Goal: Task Accomplishment & Management: Complete application form

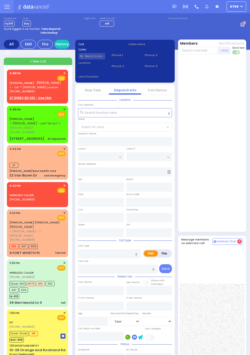
select select "Year"
select select "[DEMOGRAPHIC_DATA]"
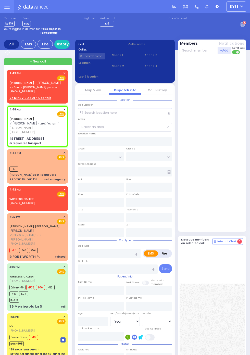
select select
type input "dr requested transport"
radio input "true"
type input "[PERSON_NAME]"
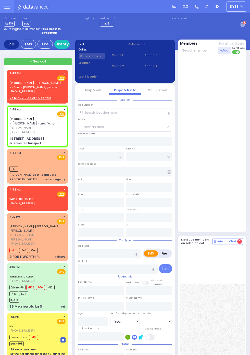
select select
type input "16:48"
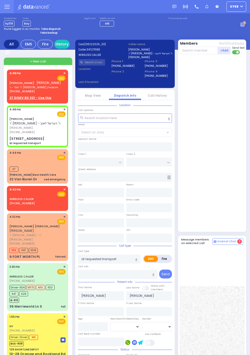
type input "[GEOGRAPHIC_DATA]"
type input "VOLOVA RD"
type input "[STREET_ADDRESS]"
type input "101"
type input "Monroe"
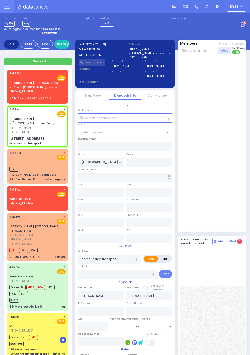
type input "[US_STATE]"
type input "10950"
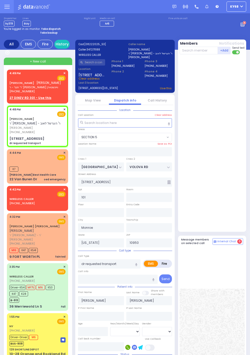
select select "SECTION 5"
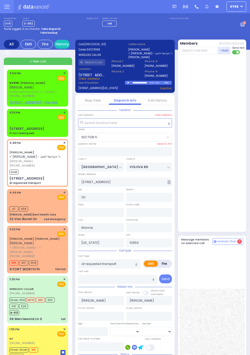
click at [9, 120] on div at bounding box center [10, 122] width 2 height 5
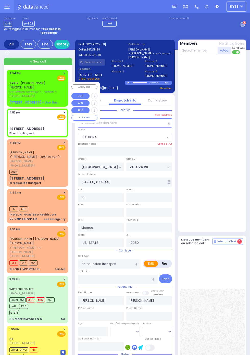
select select
type input "Pt not feeling well"
radio input "true"
select select
type input "16:53"
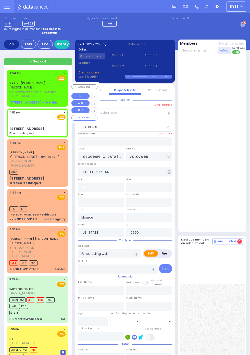
type input "PAKSH PL"
type input "[STREET_ADDRESS]"
type input "201"
type input "[PERSON_NAME]"
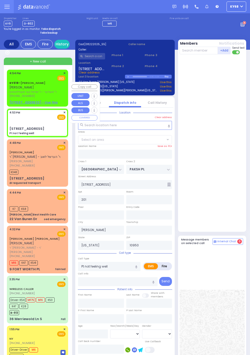
select select "SECTION 5"
click at [224, 181] on div at bounding box center [212, 142] width 66 height 173
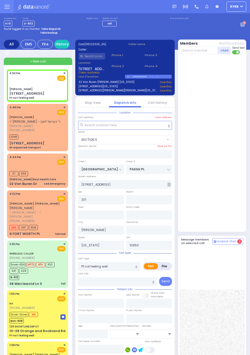
select select
radio input "true"
select select
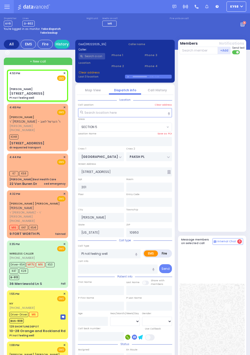
type input "[PERSON_NAME]"
select select "SECTION 5"
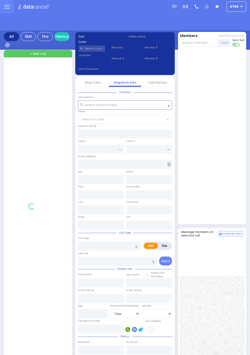
select select "Year"
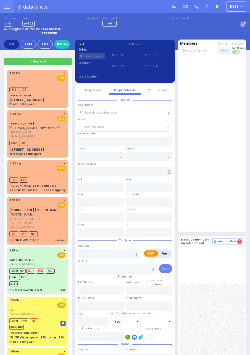
click at [9, 85] on div at bounding box center [10, 83] width 2 height 5
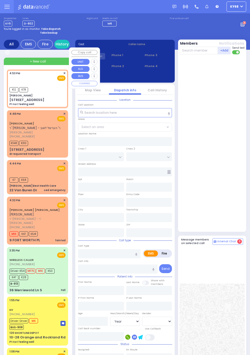
select select
type input "Pt not feeling well"
radio input "true"
select select
type input "16:53"
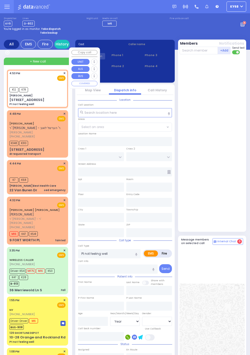
type input "16:55"
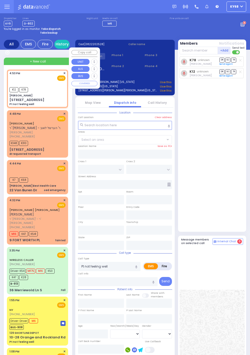
type input "[PERSON_NAME]"
type input "[GEOGRAPHIC_DATA]"
type input "PAKSH PL"
type input "[STREET_ADDRESS]"
type input "201"
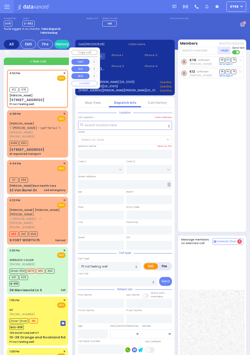
type input "[PERSON_NAME]"
type input "[US_STATE]"
type input "10950"
select select "SECTION 5"
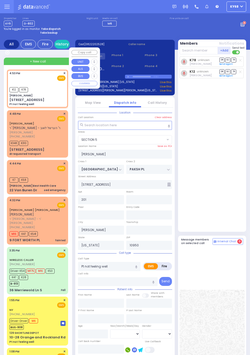
click at [220, 294] on div at bounding box center [212, 276] width 63 height 54
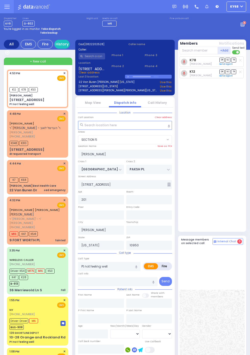
select select
radio input "true"
select select
select select "SECTION 5"
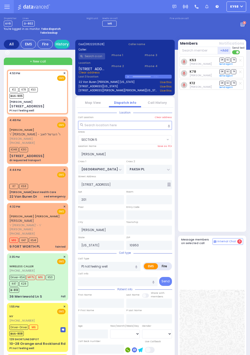
select select
radio input "true"
select select
select select "SECTION 5"
